Goal: Task Accomplishment & Management: Complete application form

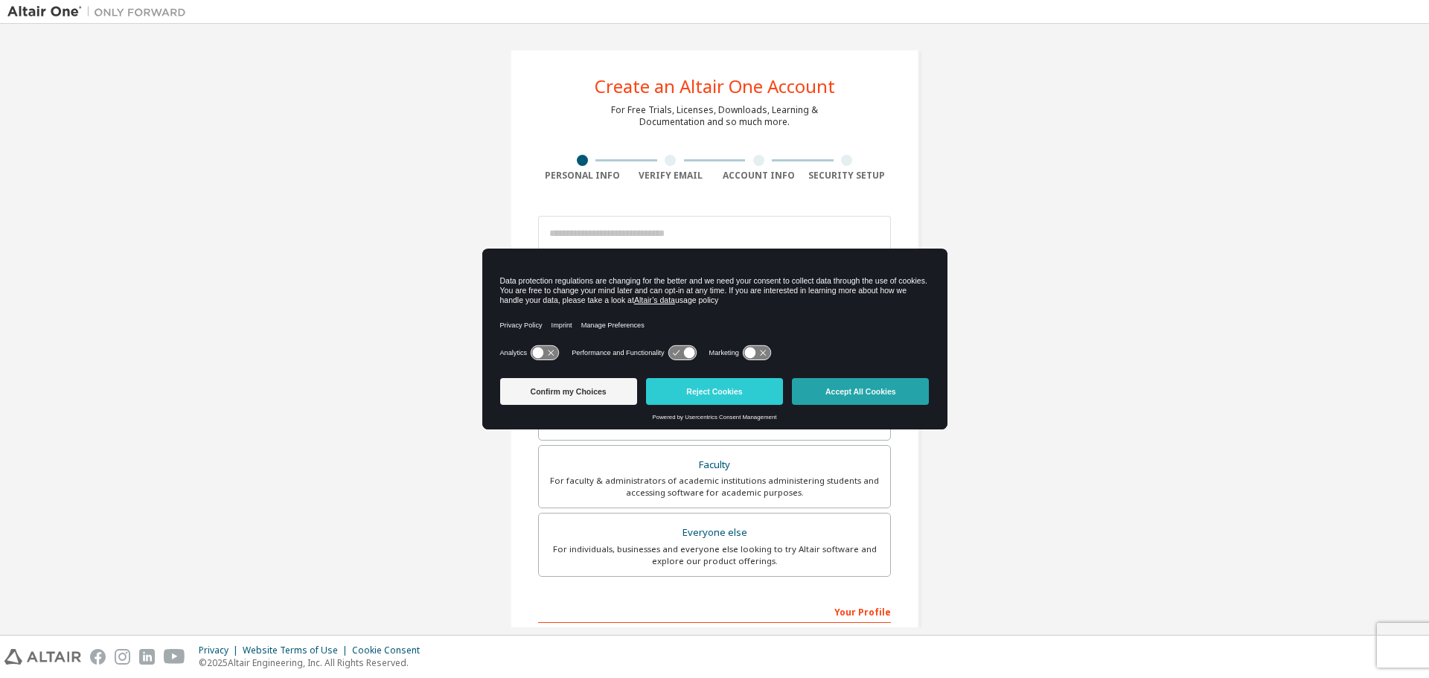
click at [848, 391] on button "Accept All Cookies" at bounding box center [860, 391] width 137 height 27
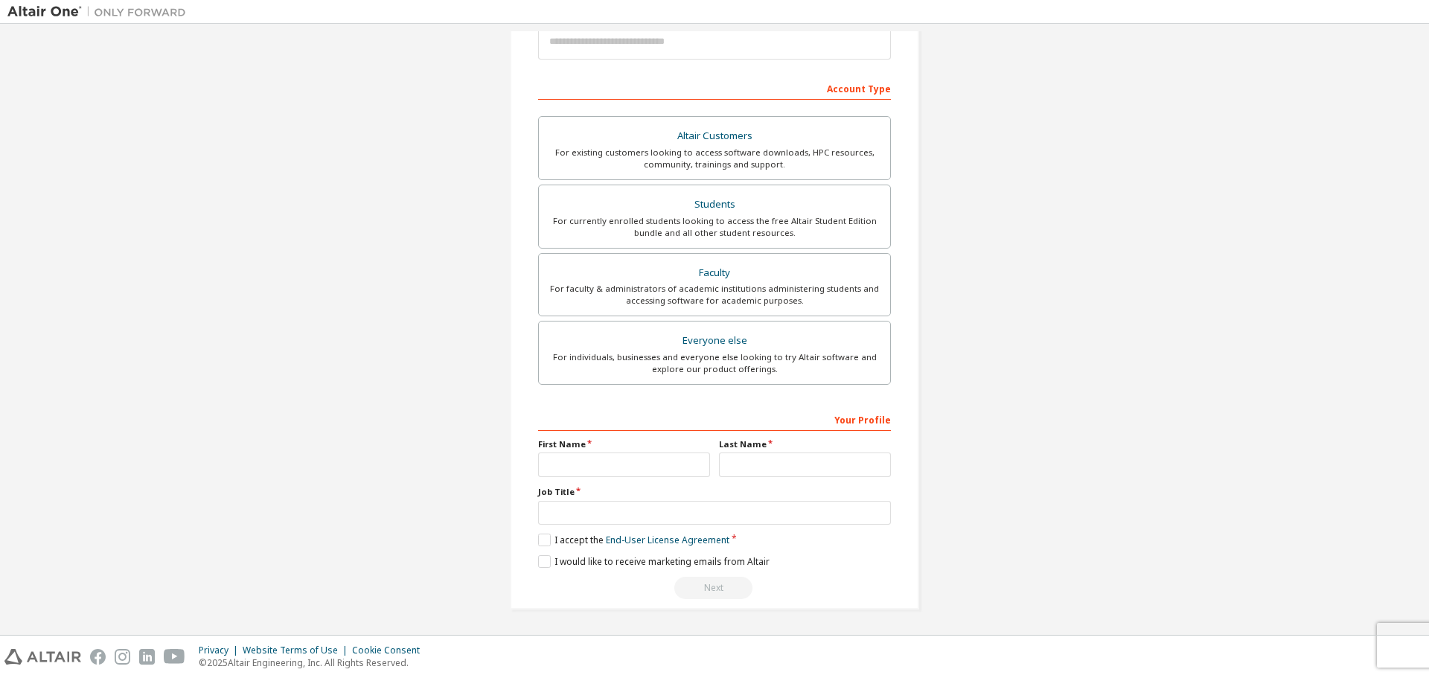
scroll to position [118, 0]
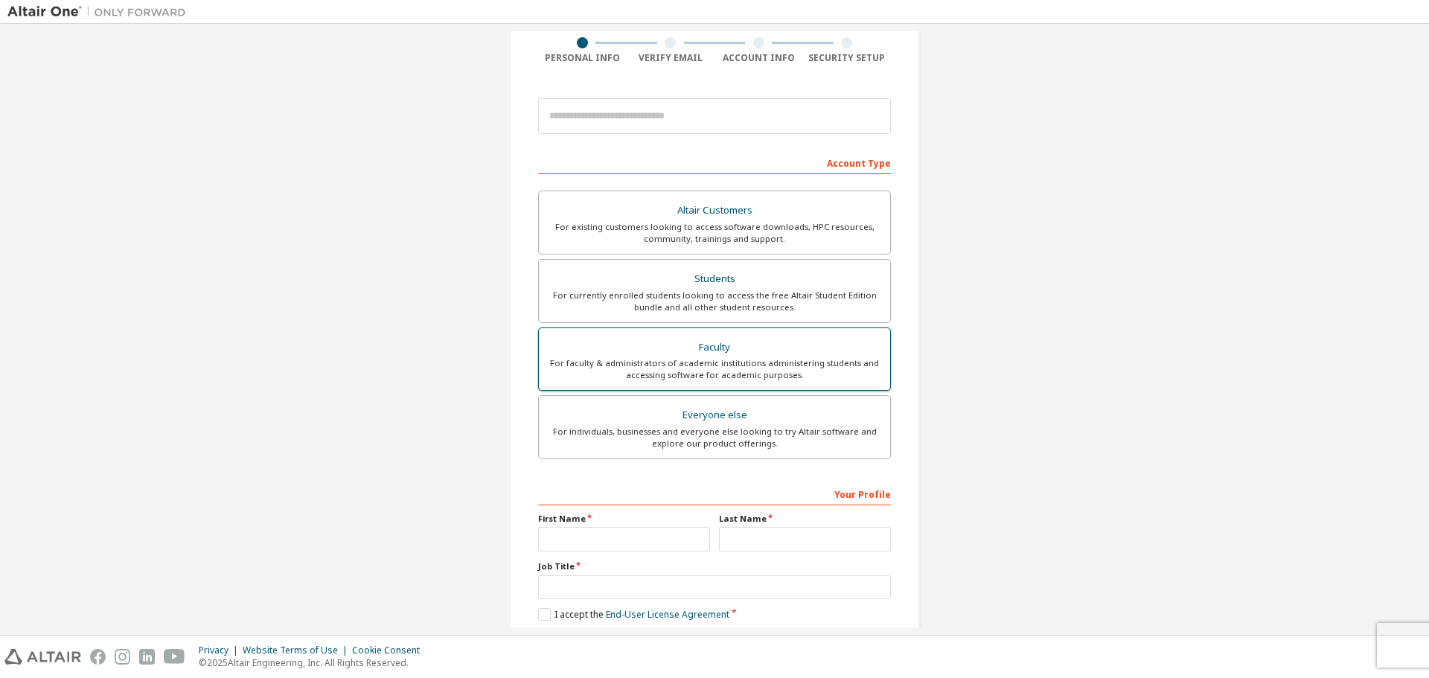
click at [708, 365] on div "For faculty & administrators of academic institutions administering students an…" at bounding box center [714, 369] width 333 height 24
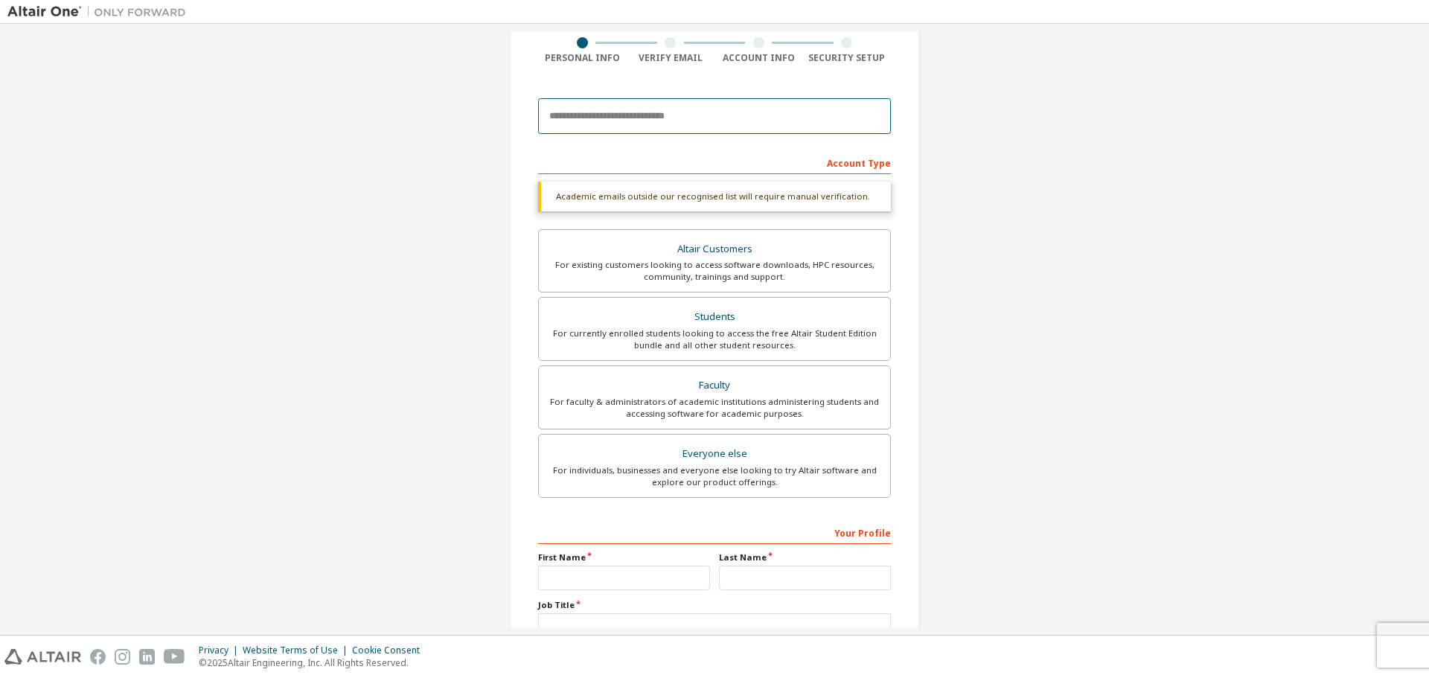
click at [586, 121] on input "email" at bounding box center [714, 116] width 353 height 36
type input "**********"
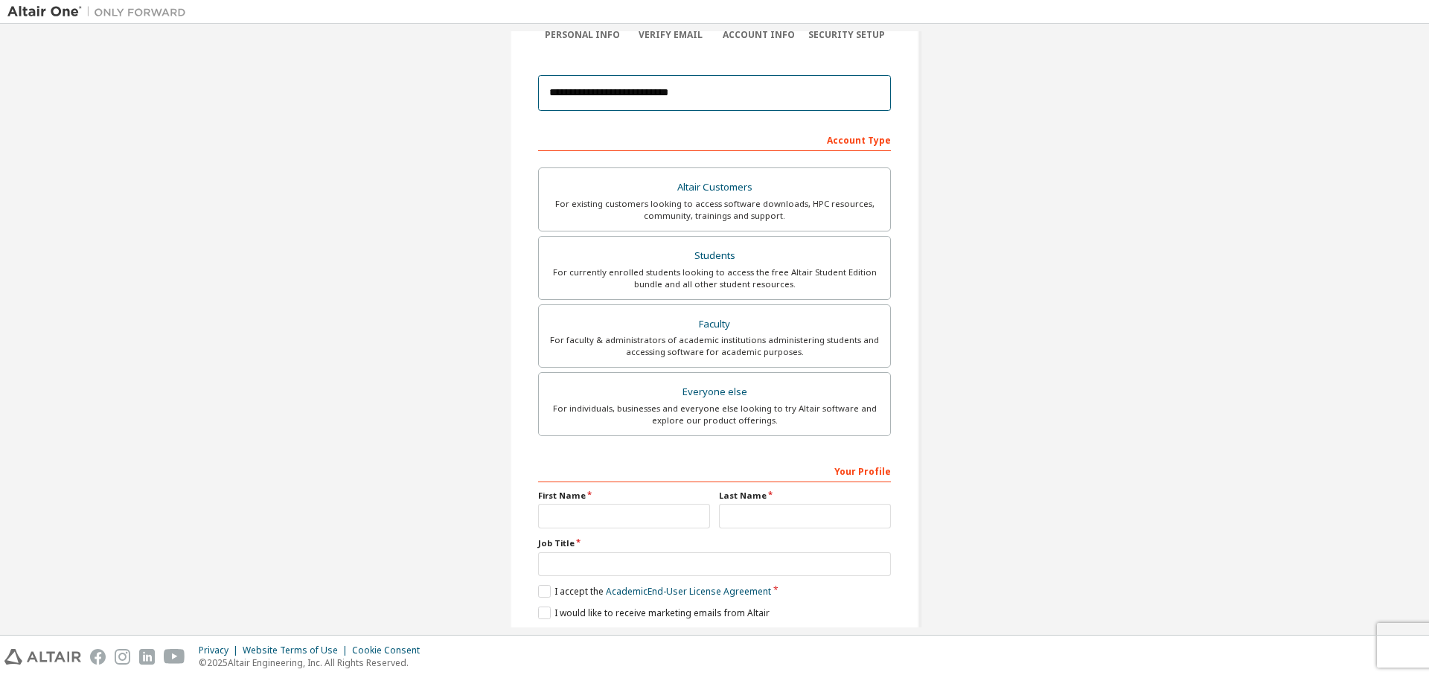
scroll to position [149, 0]
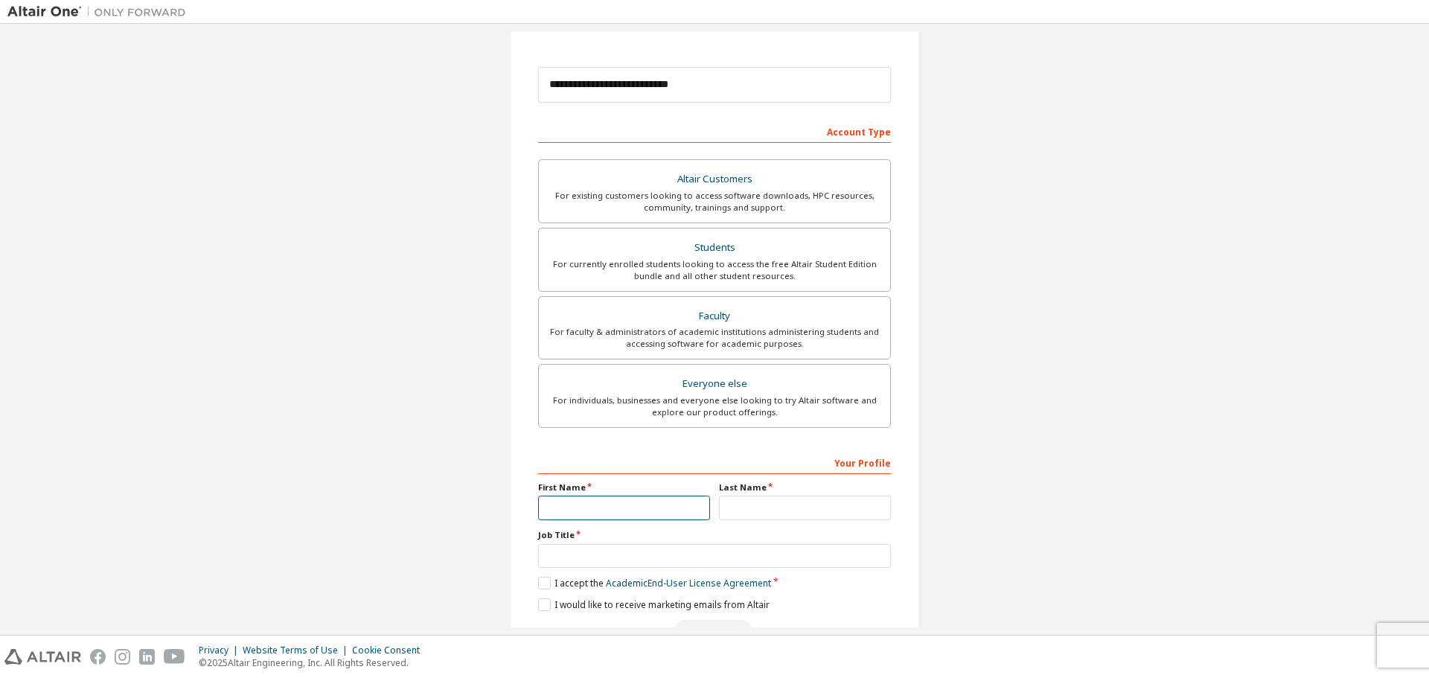
click at [583, 515] on input "text" at bounding box center [624, 508] width 172 height 25
type input "*********"
type input "**********"
click at [562, 552] on input "text" at bounding box center [714, 556] width 353 height 25
type input "**********"
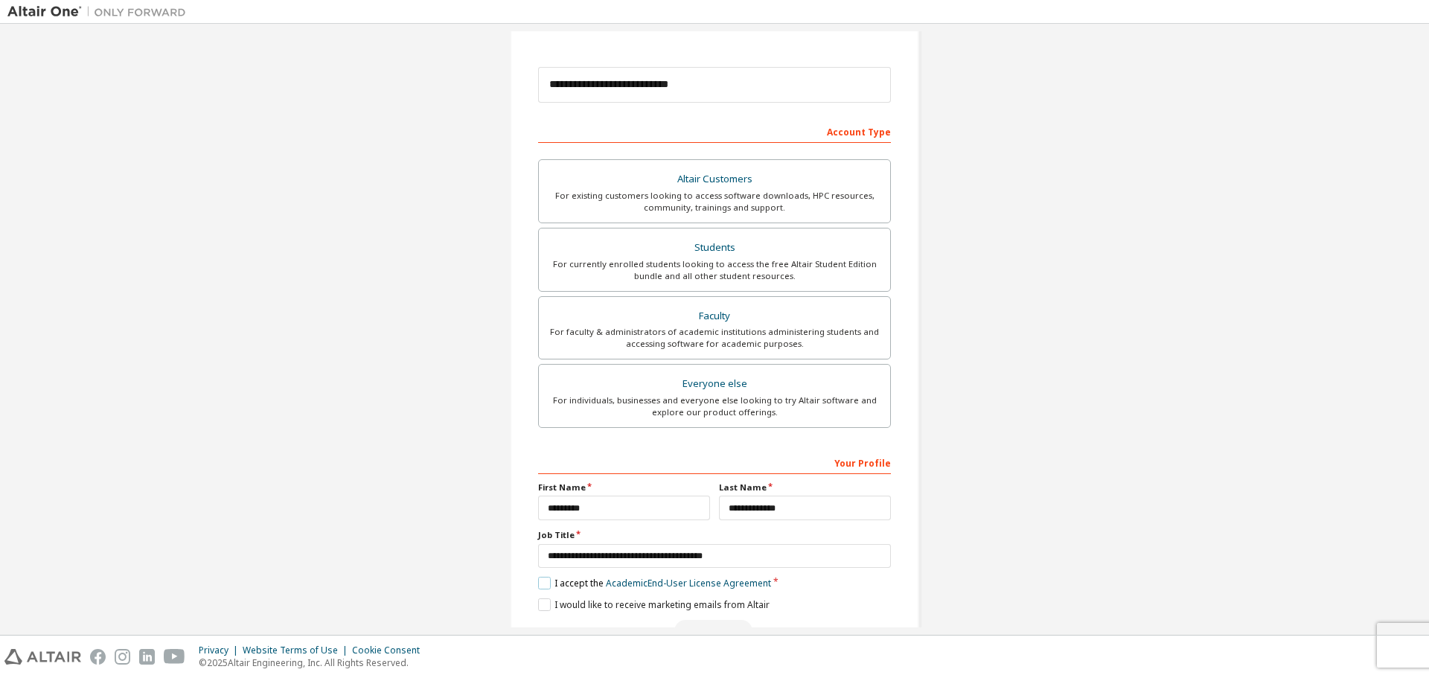
click at [542, 585] on label "I accept the Academic End-User License Agreement" at bounding box center [654, 583] width 233 height 13
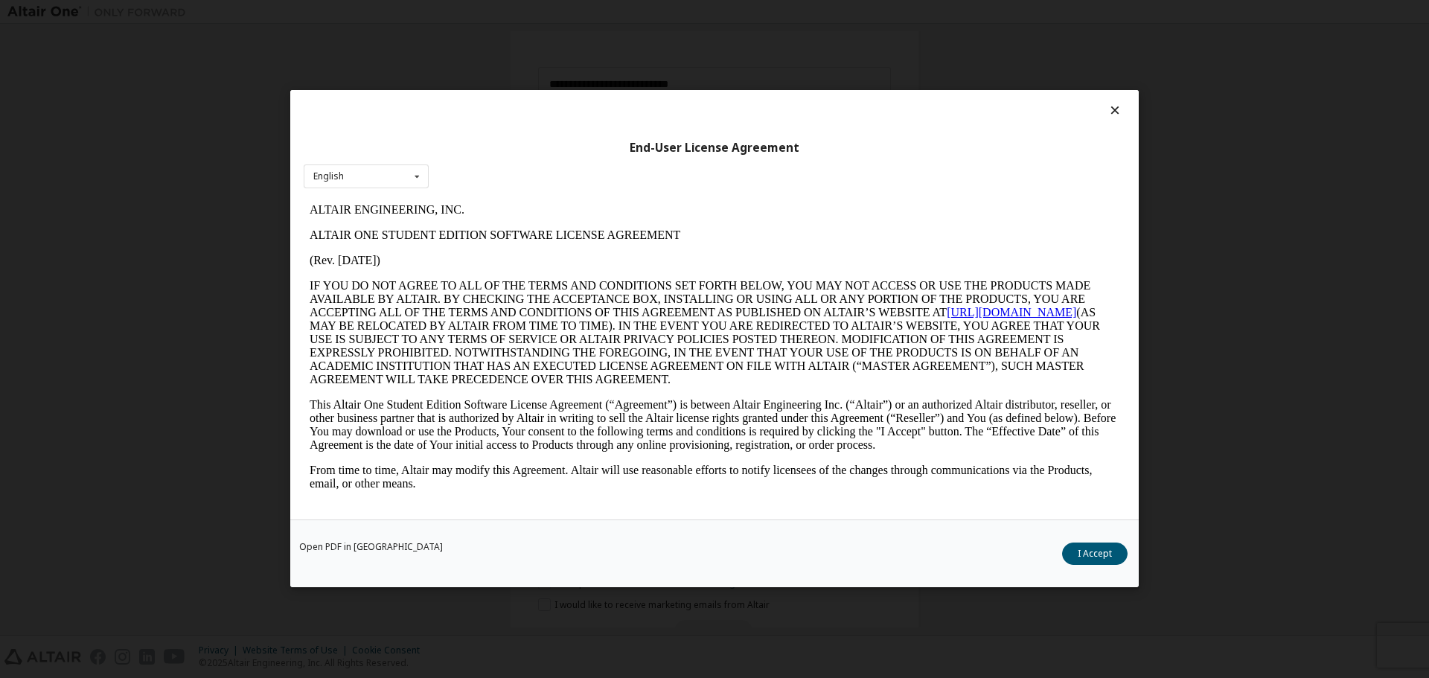
scroll to position [0, 0]
click at [549, 597] on div "End-User License Agreement English English Open PDF in [GEOGRAPHIC_DATA] I Acce…" at bounding box center [714, 339] width 1429 height 678
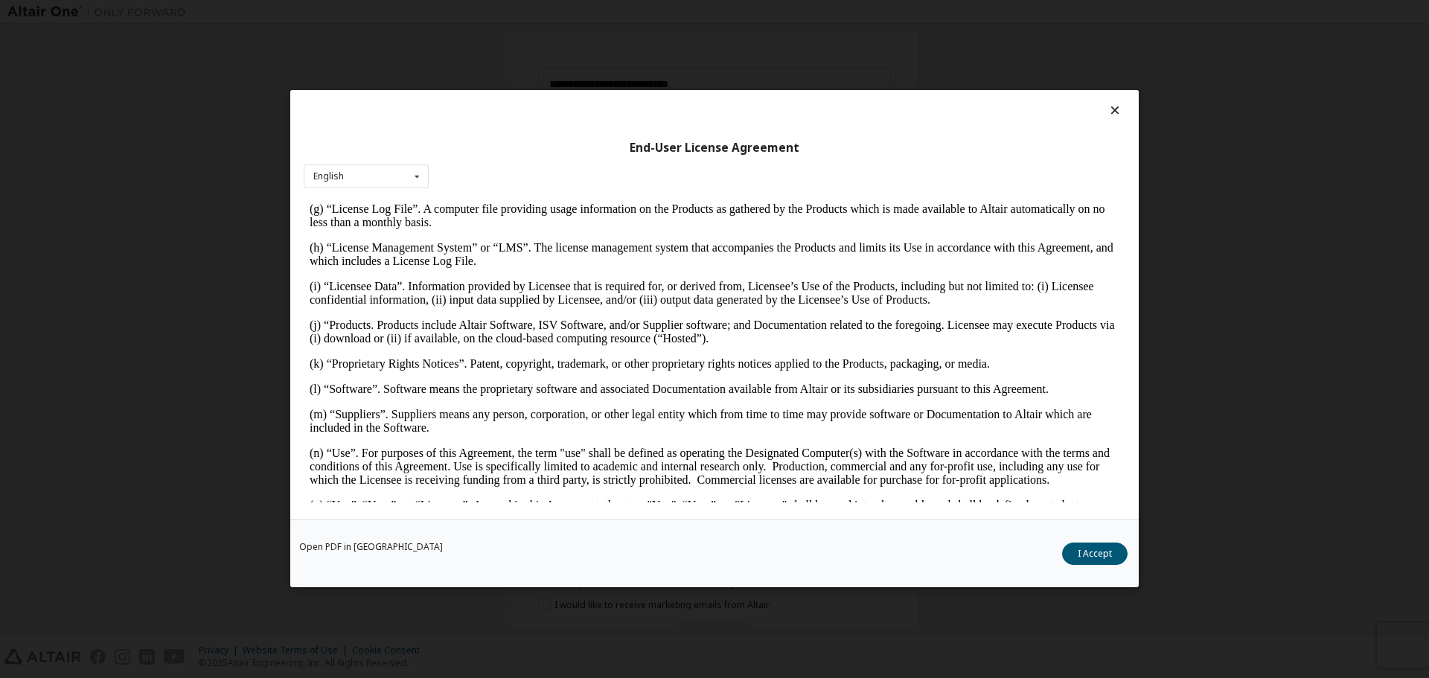
scroll to position [595, 0]
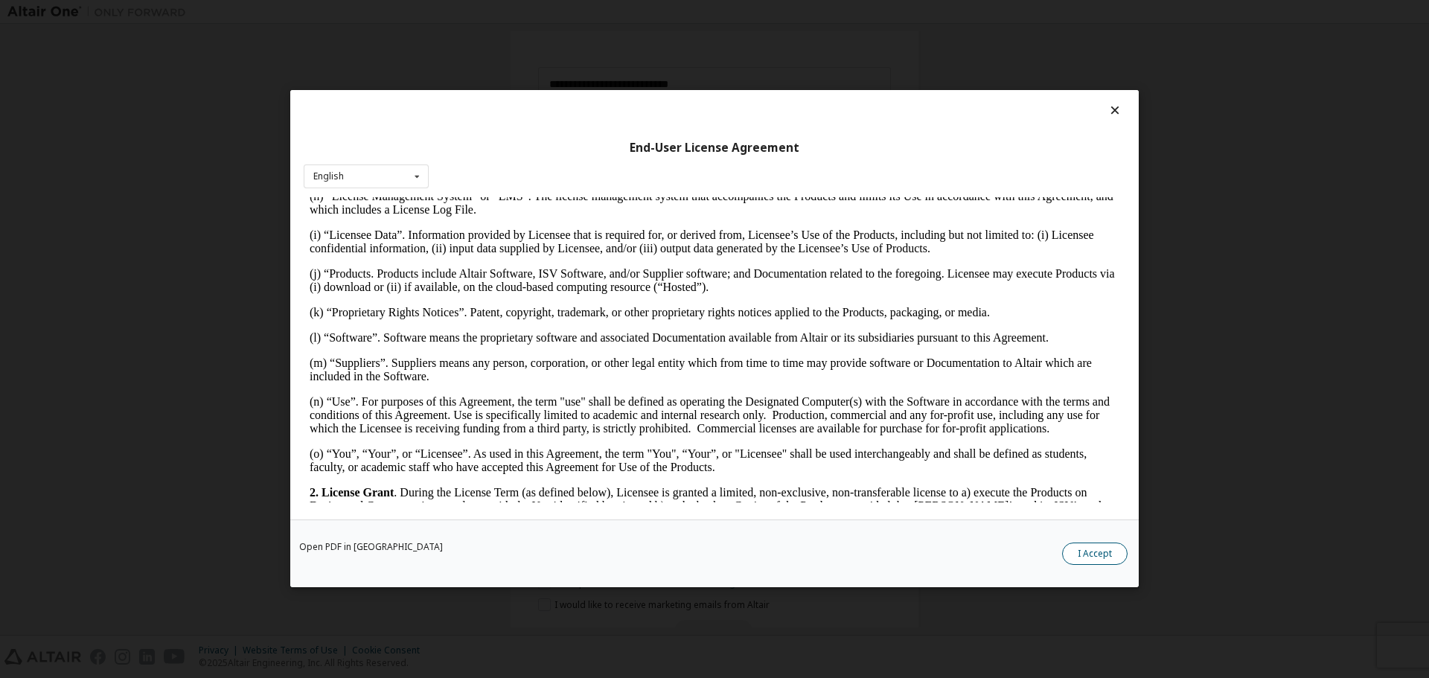
click at [1109, 547] on button "I Accept" at bounding box center [1094, 554] width 65 height 22
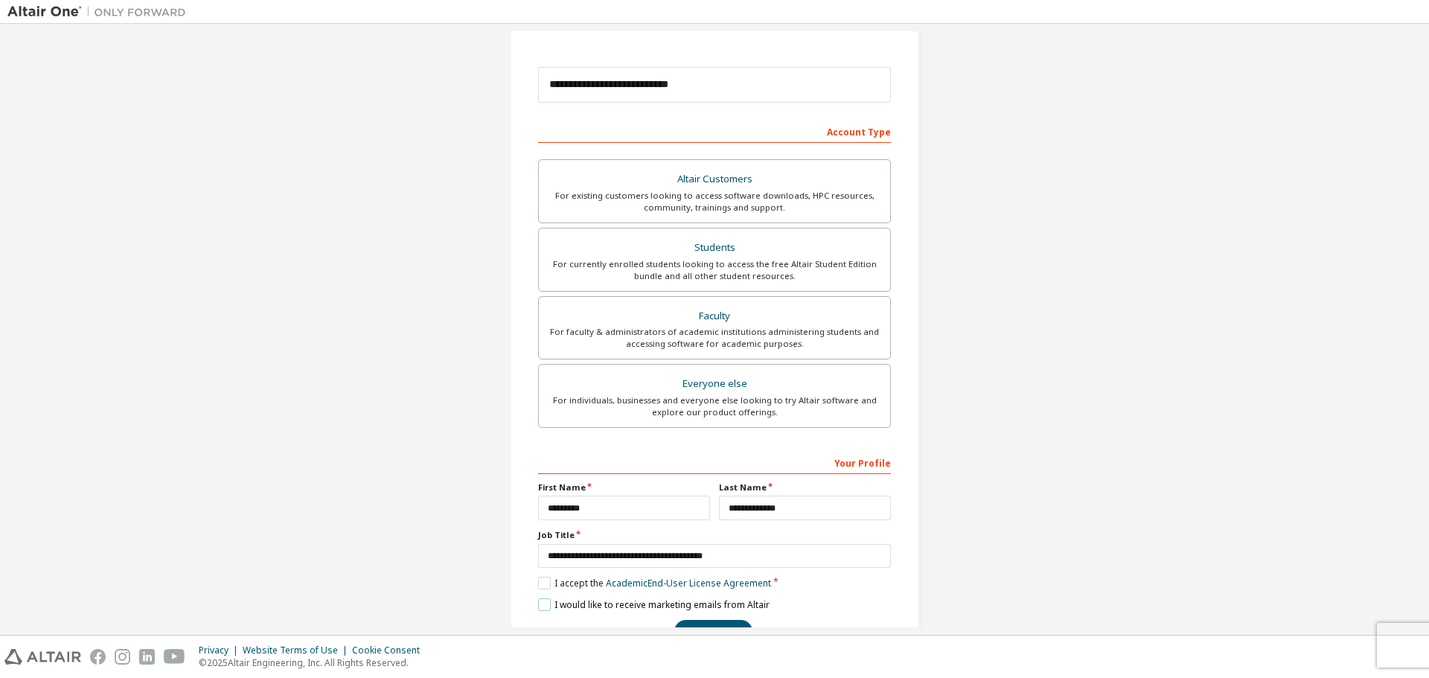
click at [540, 610] on label "I would like to receive marketing emails from Altair" at bounding box center [653, 604] width 231 height 13
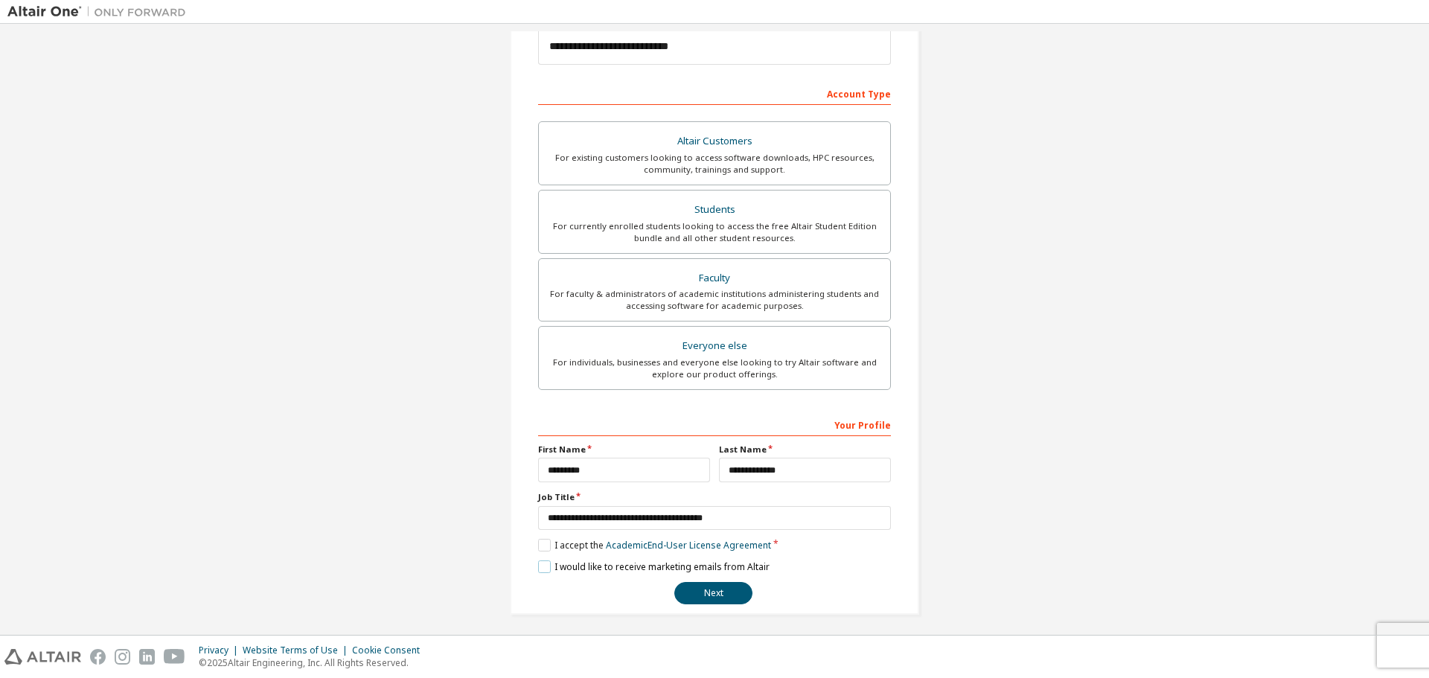
scroll to position [192, 0]
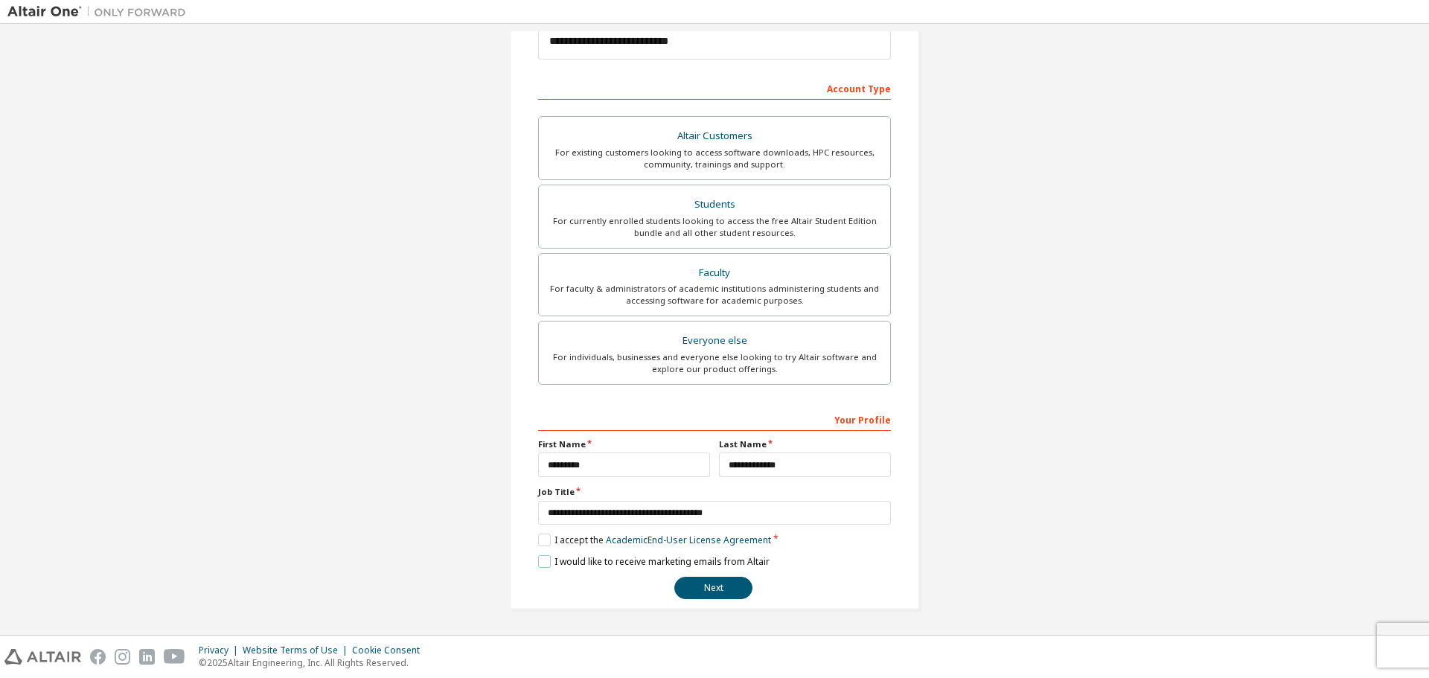
click at [539, 565] on label "I would like to receive marketing emails from Altair" at bounding box center [653, 561] width 231 height 13
click at [694, 590] on button "Next" at bounding box center [713, 588] width 78 height 22
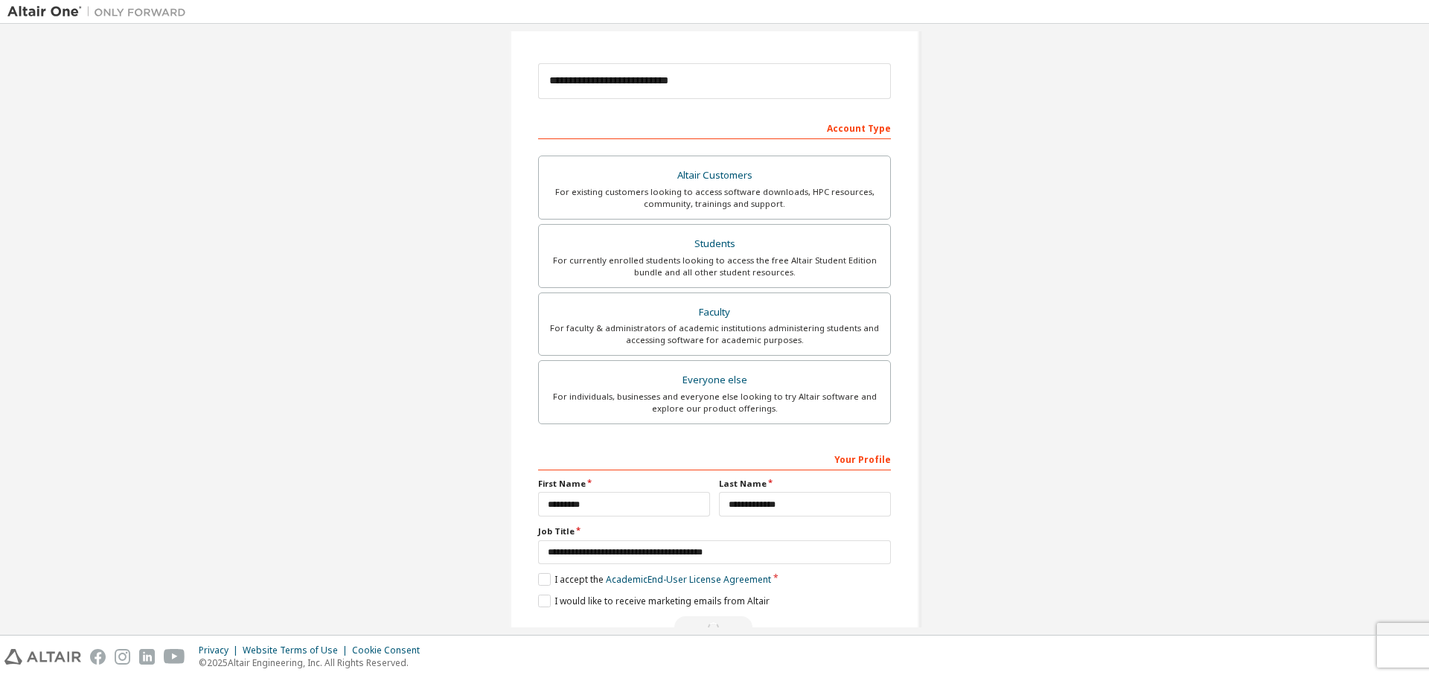
scroll to position [0, 0]
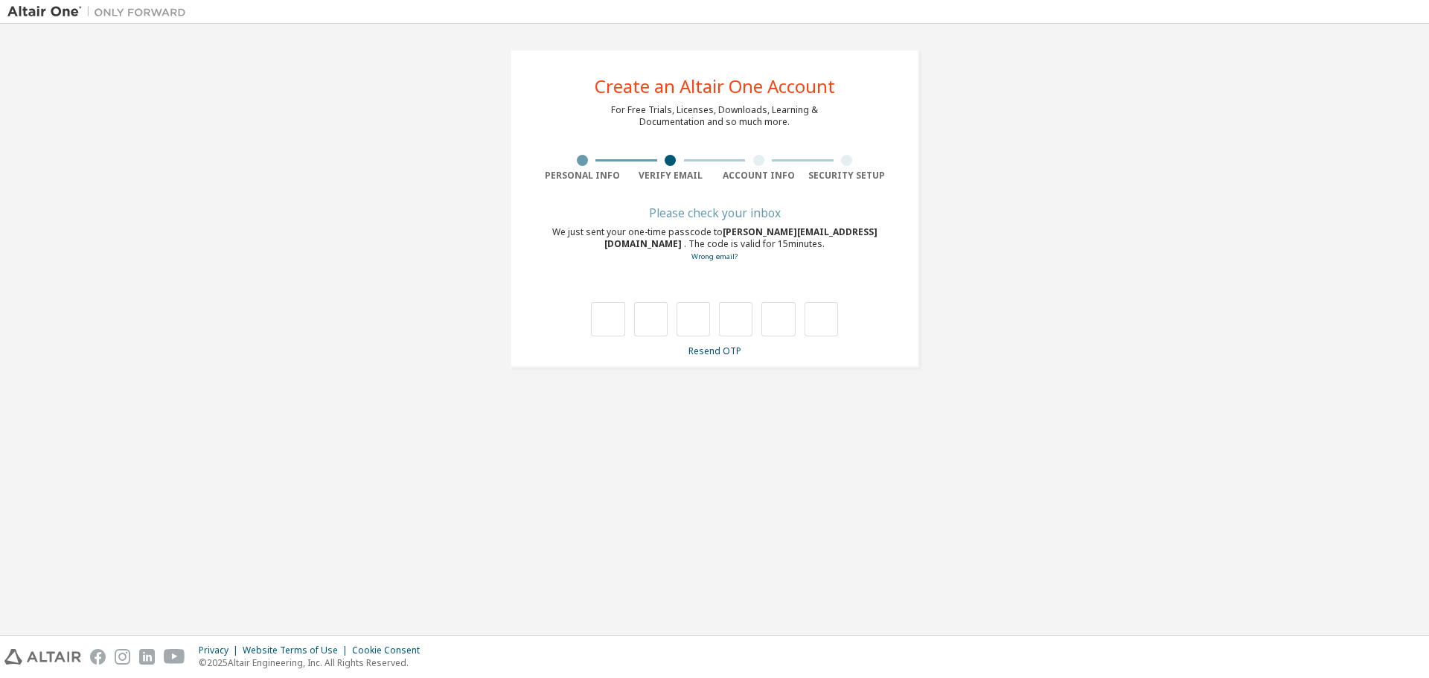
type input "*"
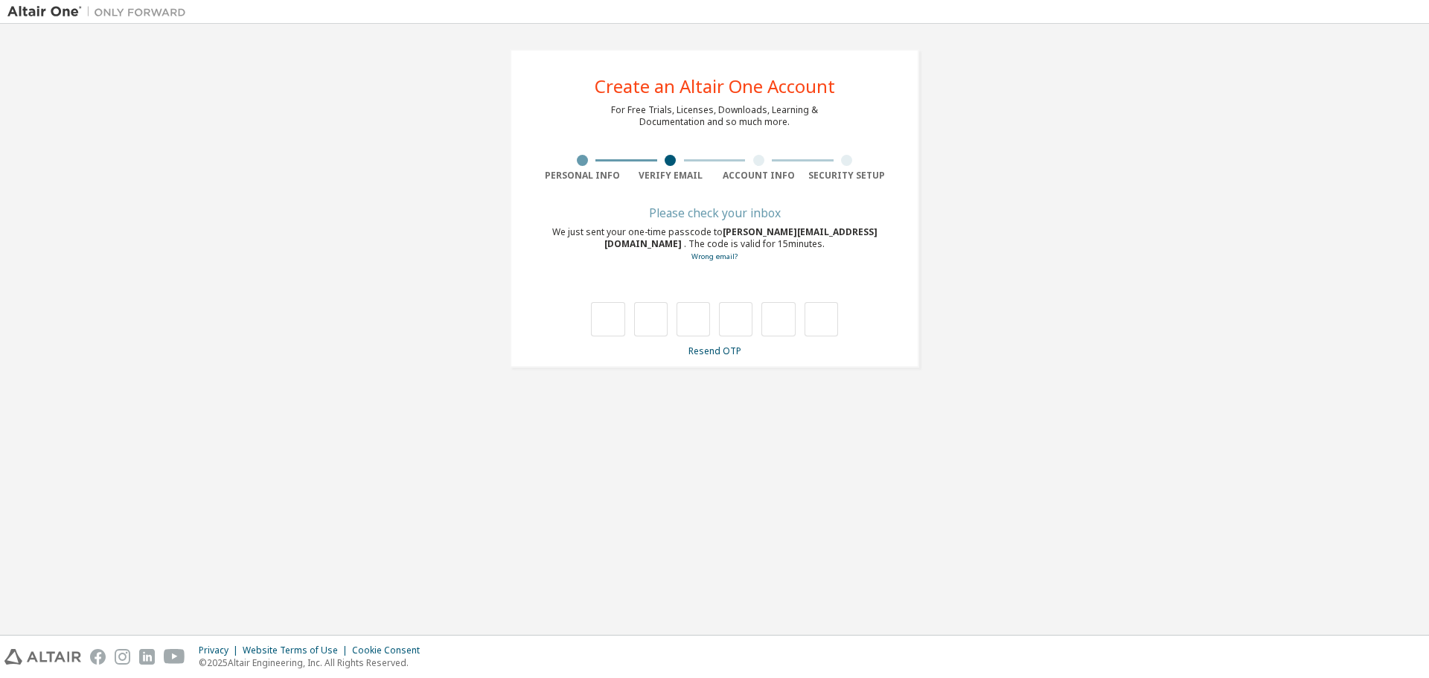
type input "*"
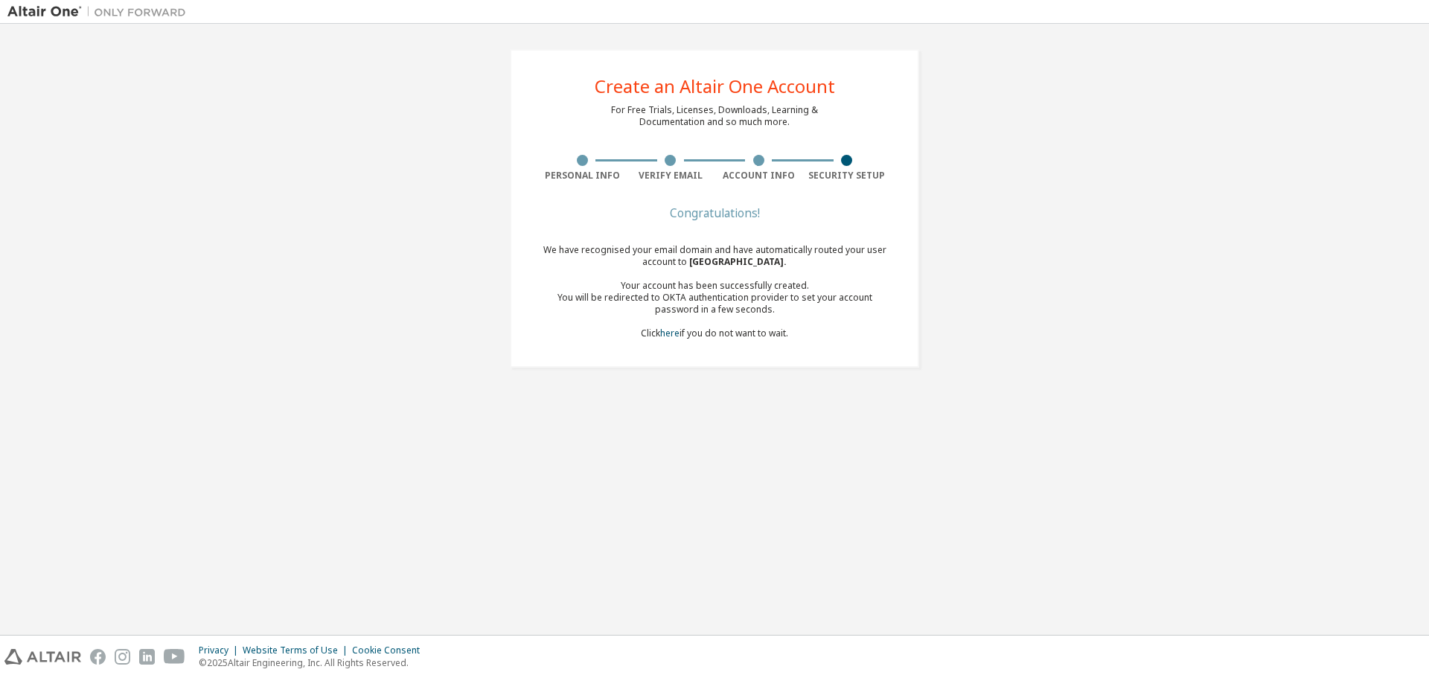
click at [723, 210] on div "Congratulations!" at bounding box center [714, 212] width 353 height 9
